Goal: Task Accomplishment & Management: Use online tool/utility

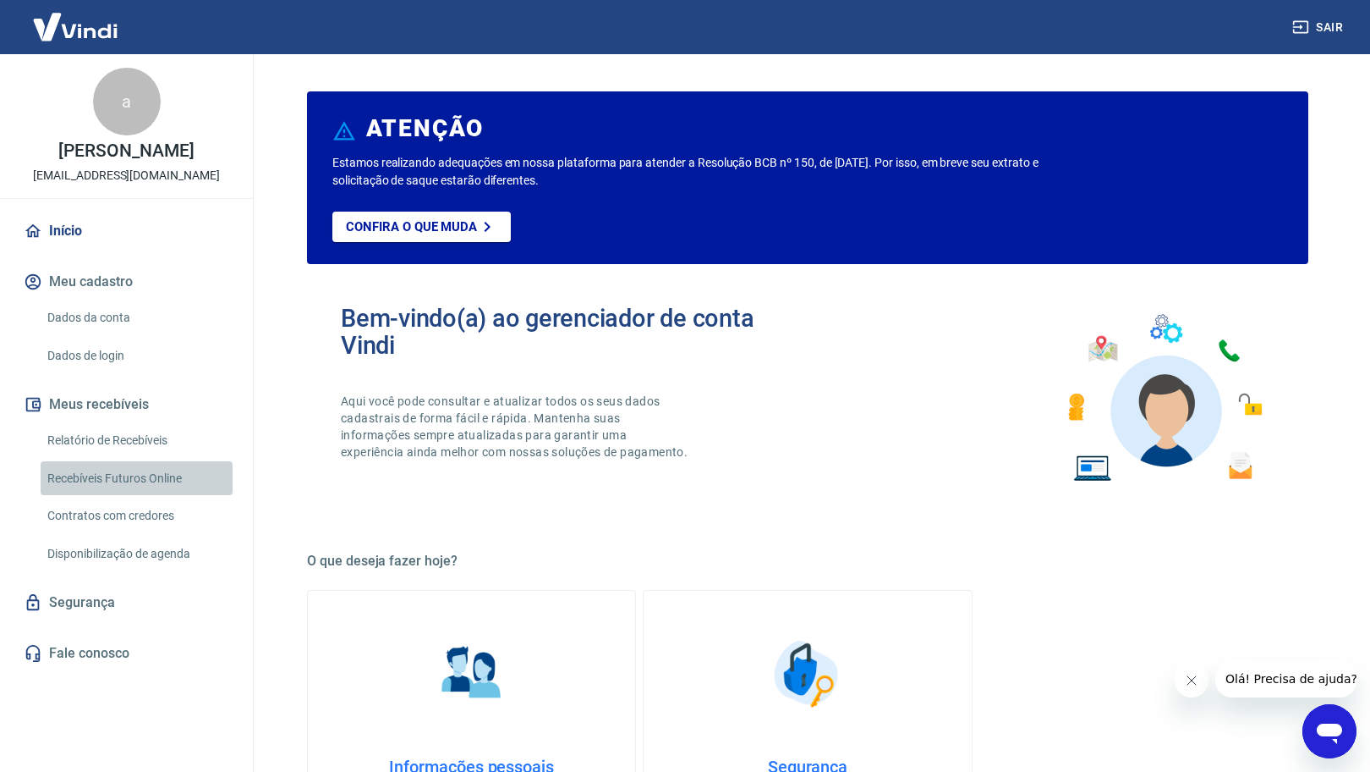
click at [130, 472] on link "Recebíveis Futuros Online" at bounding box center [137, 478] width 192 height 35
click at [117, 445] on link "Relatório de Recebíveis" at bounding box center [137, 440] width 192 height 35
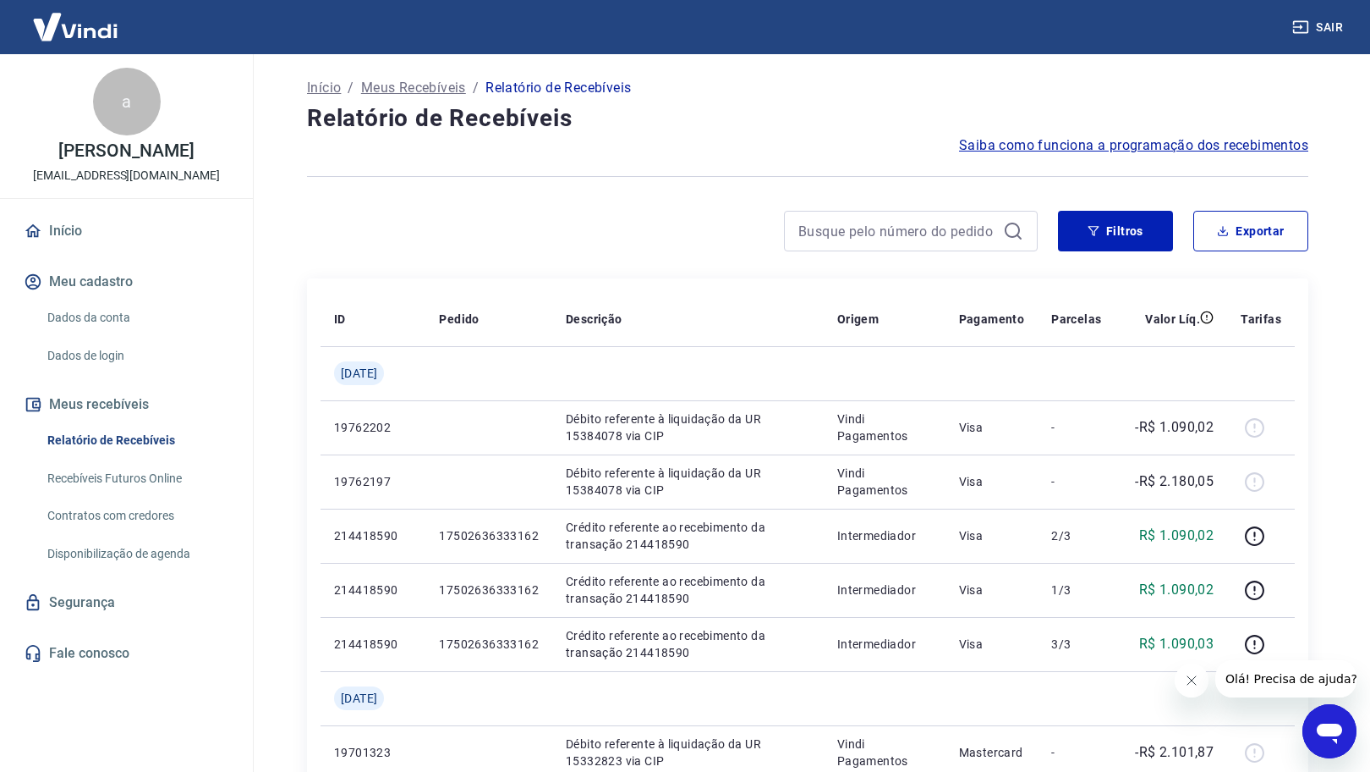
click at [150, 479] on link "Recebíveis Futuros Online" at bounding box center [137, 478] width 192 height 35
click at [148, 469] on link "Recebíveis Futuros Online" at bounding box center [137, 478] width 192 height 35
click at [153, 481] on link "Recebíveis Futuros Online" at bounding box center [137, 478] width 192 height 35
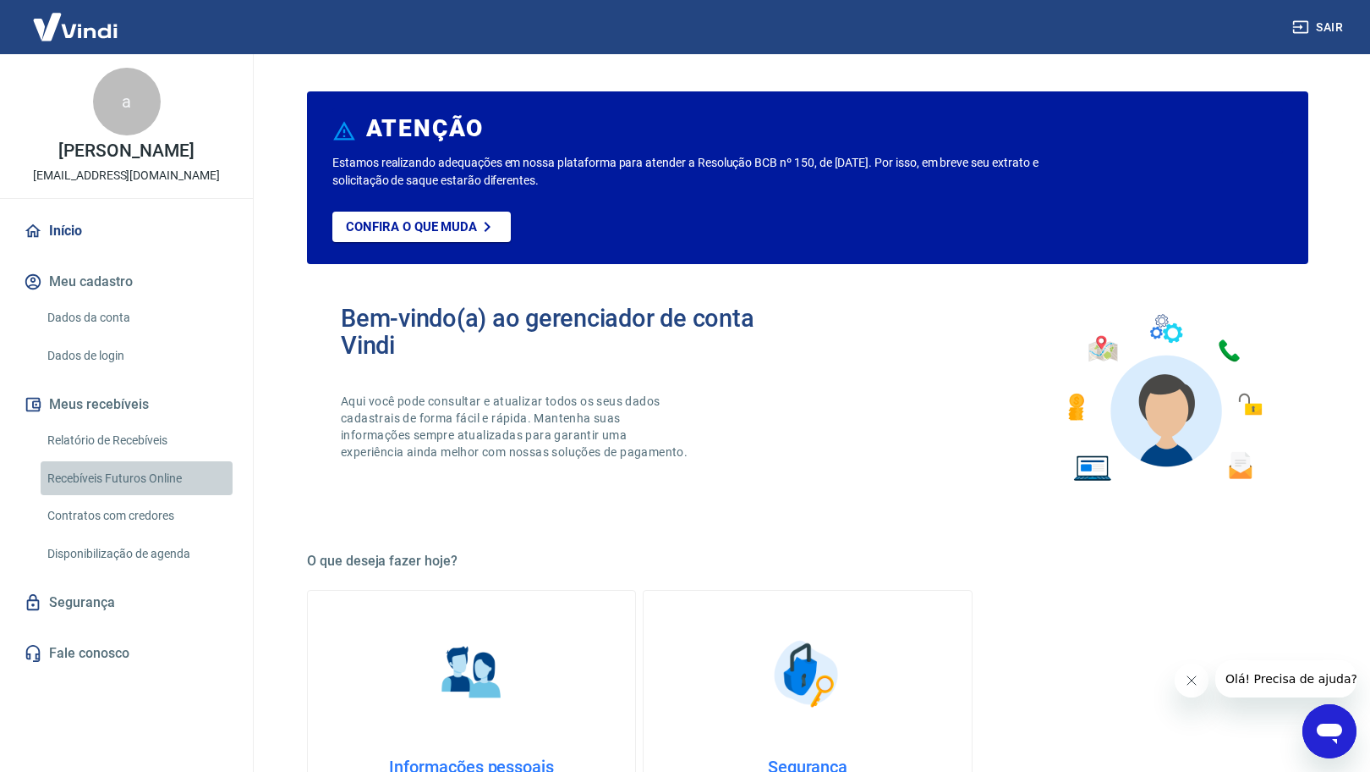
click at [153, 471] on link "Recebíveis Futuros Online" at bounding box center [137, 478] width 192 height 35
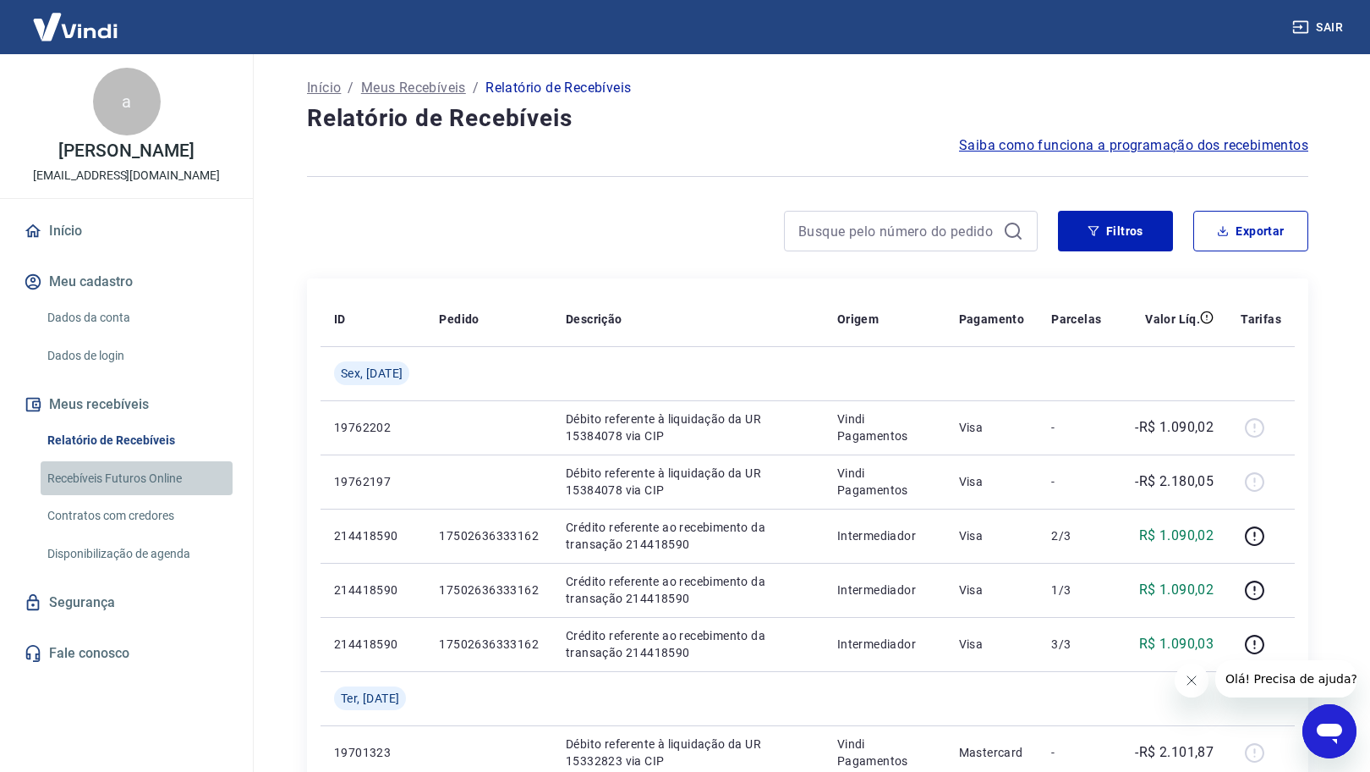
click at [168, 474] on link "Recebíveis Futuros Online" at bounding box center [137, 478] width 192 height 35
